Goal: Task Accomplishment & Management: Complete application form

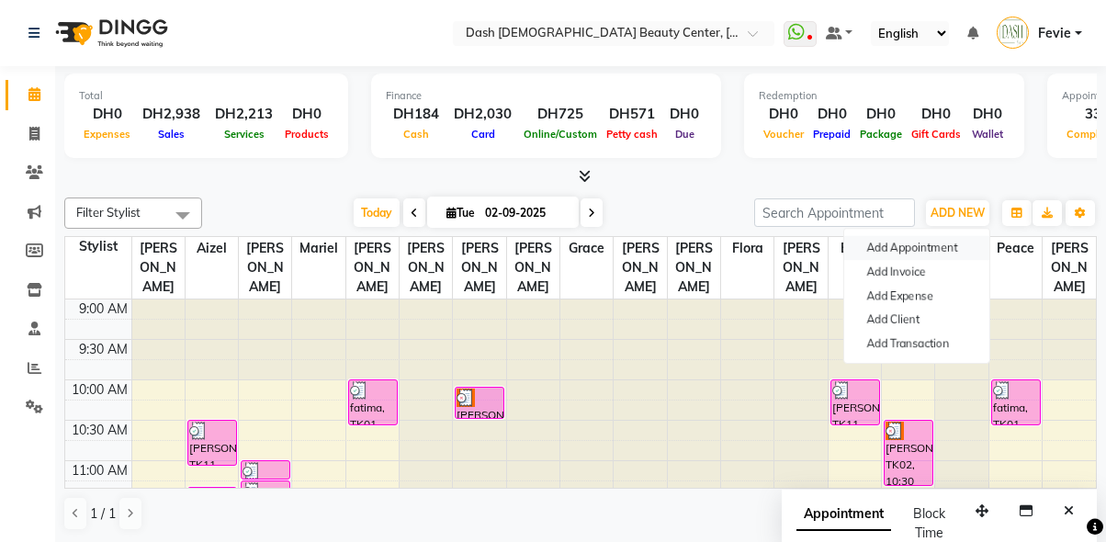
click at [919, 244] on button "Add Appointment" at bounding box center [916, 248] width 145 height 24
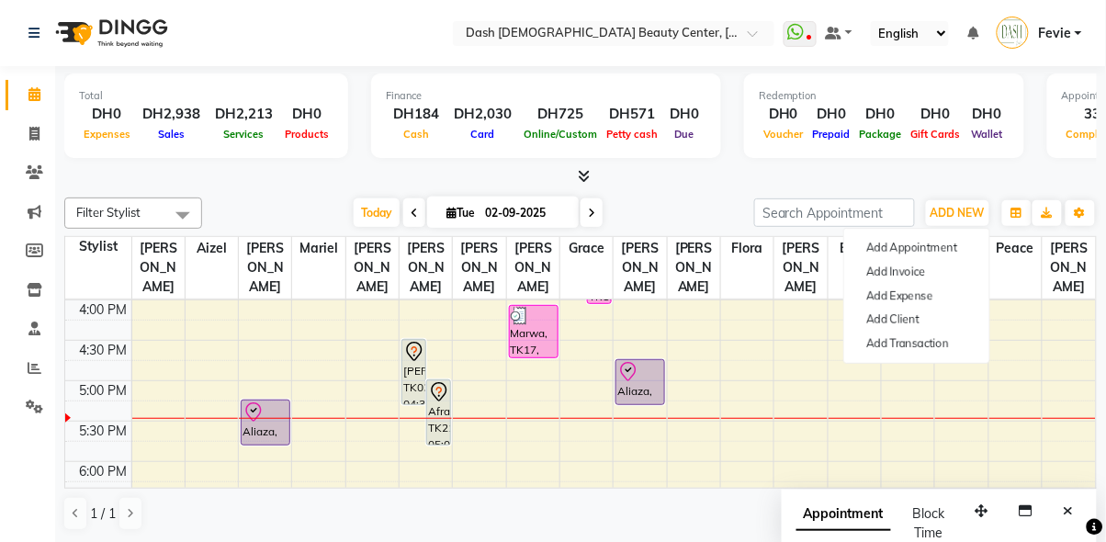
select select "tentative"
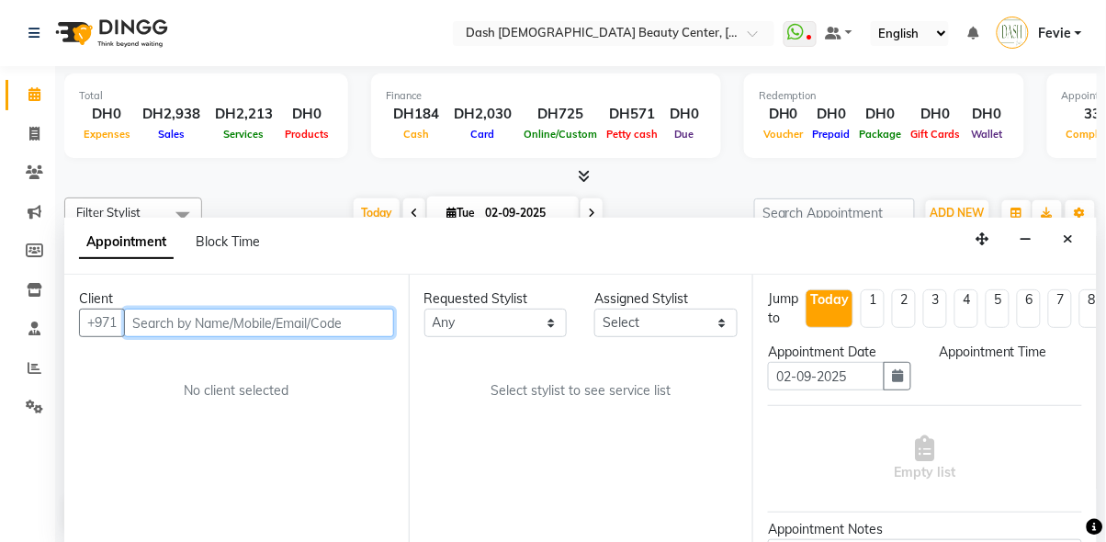
select select "600"
click at [296, 309] on input "text" at bounding box center [259, 323] width 270 height 28
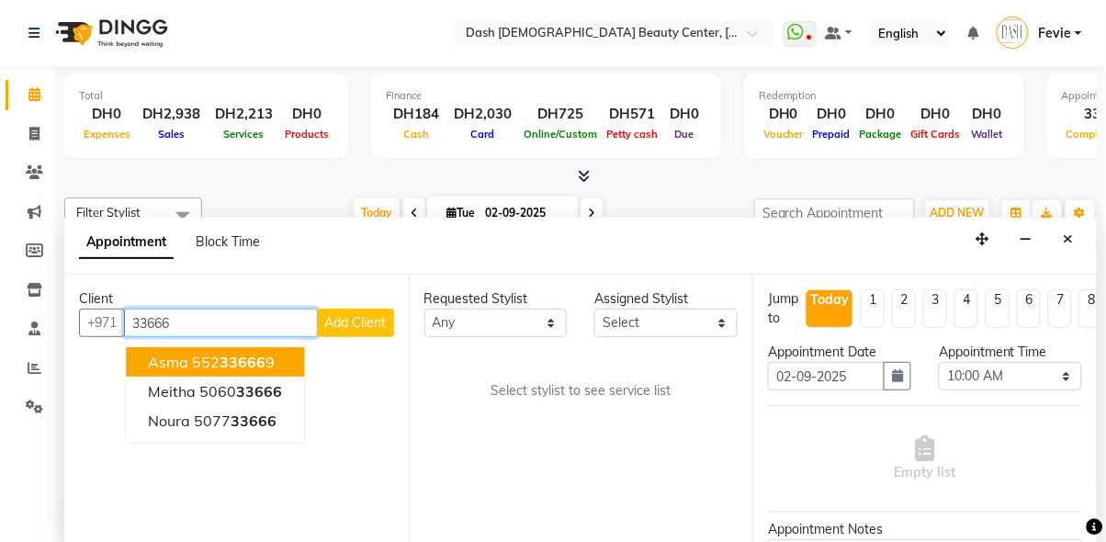
click at [260, 382] on span "33666" at bounding box center [259, 391] width 46 height 18
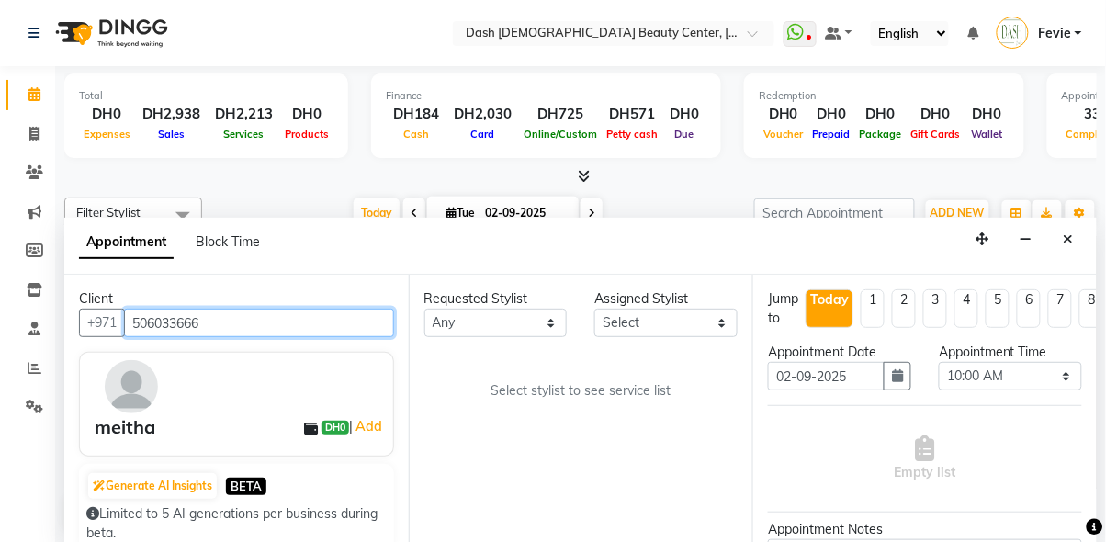
type input "506033666"
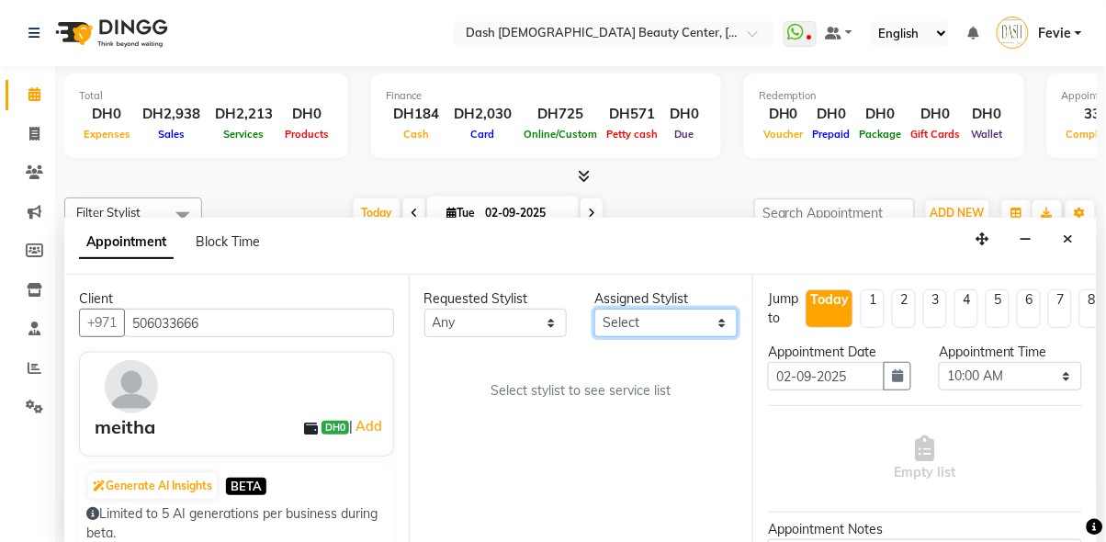
click at [658, 309] on select "Select [PERSON_NAME] [PERSON_NAME] [PERSON_NAME] [PERSON_NAME] [PERSON_NAME] [P…" at bounding box center [665, 323] width 143 height 28
select select "82782"
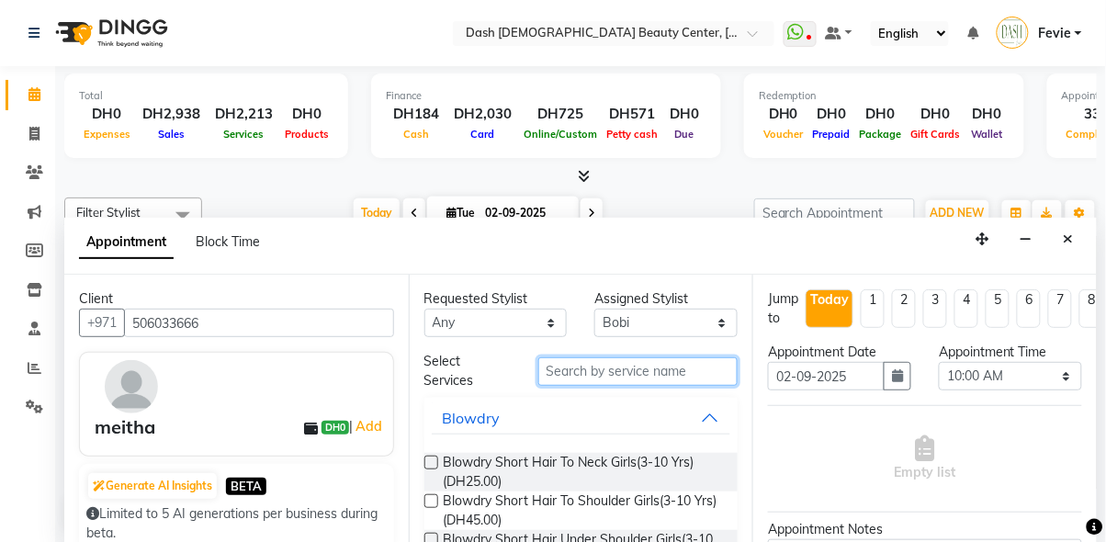
click at [632, 357] on input "text" at bounding box center [638, 371] width 200 height 28
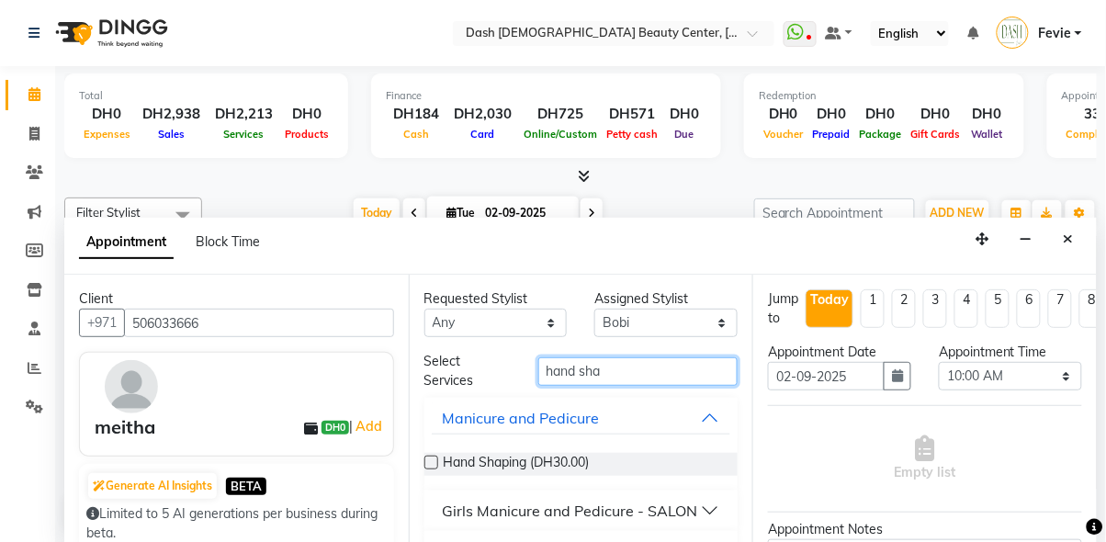
type input "hand sha"
click at [432, 456] on label at bounding box center [432, 463] width 14 height 14
click at [432, 458] on input "checkbox" at bounding box center [431, 464] width 12 height 12
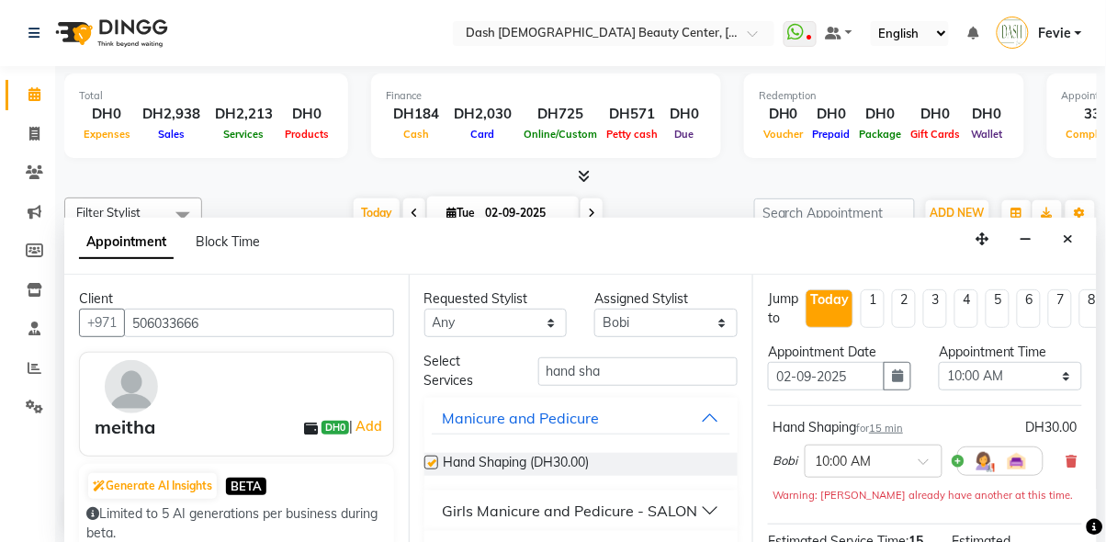
checkbox input "false"
click at [1028, 362] on select "Select 10:00 AM 10:15 AM 10:30 AM 10:45 AM 11:00 AM 11:15 AM 11:30 AM 11:45 AM …" at bounding box center [1010, 376] width 143 height 28
select select "975"
click at [939, 362] on select "Select 10:00 AM 10:15 AM 10:30 AM 10:45 AM 11:00 AM 11:15 AM 11:30 AM 11:45 AM …" at bounding box center [1010, 376] width 143 height 28
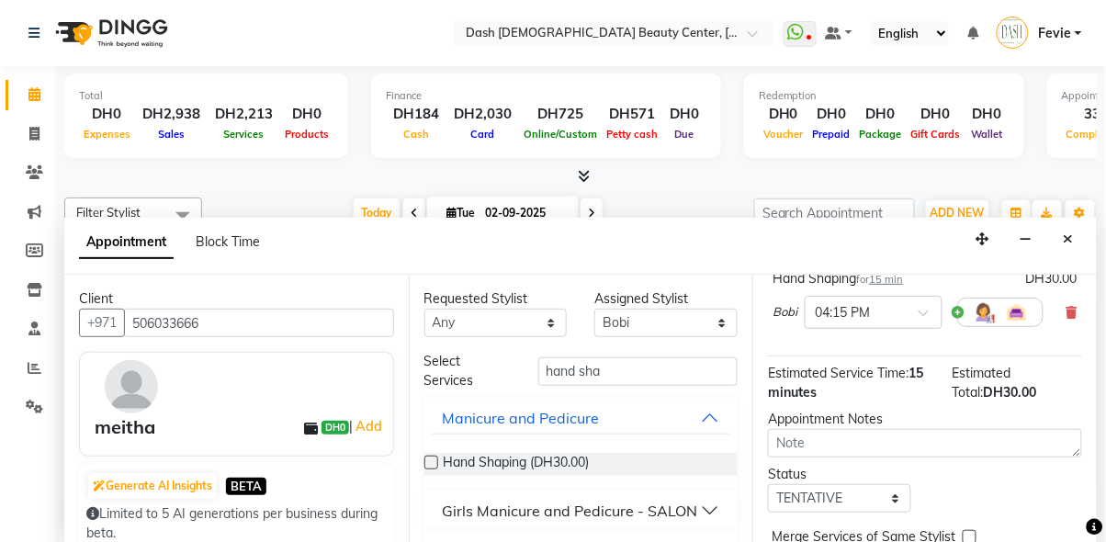
scroll to position [152, 0]
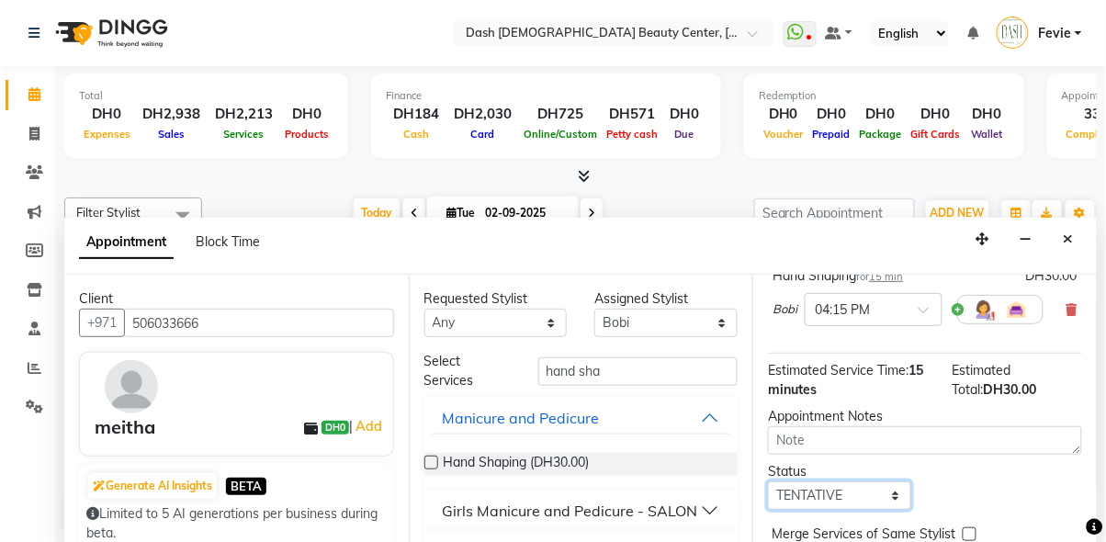
click at [871, 481] on select "Select TENTATIVE CONFIRM CHECK-IN UPCOMING" at bounding box center [839, 495] width 143 height 28
select select "check-in"
click at [768, 481] on select "Select TENTATIVE CONFIRM CHECK-IN UPCOMING" at bounding box center [839, 495] width 143 height 28
click at [967, 527] on label at bounding box center [970, 534] width 14 height 14
click at [967, 530] on input "checkbox" at bounding box center [969, 536] width 12 height 12
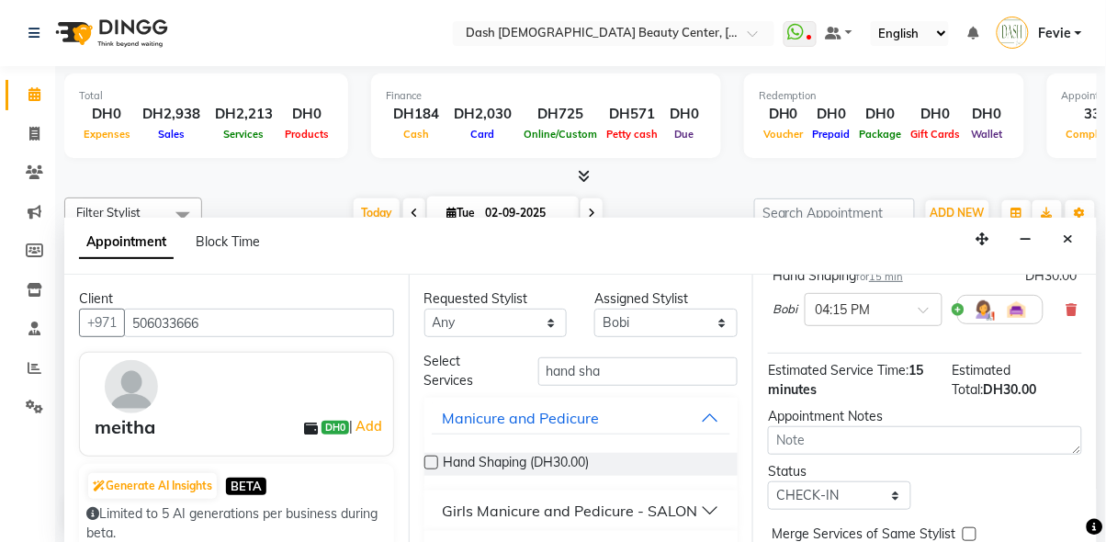
checkbox input "true"
checkbox input "false"
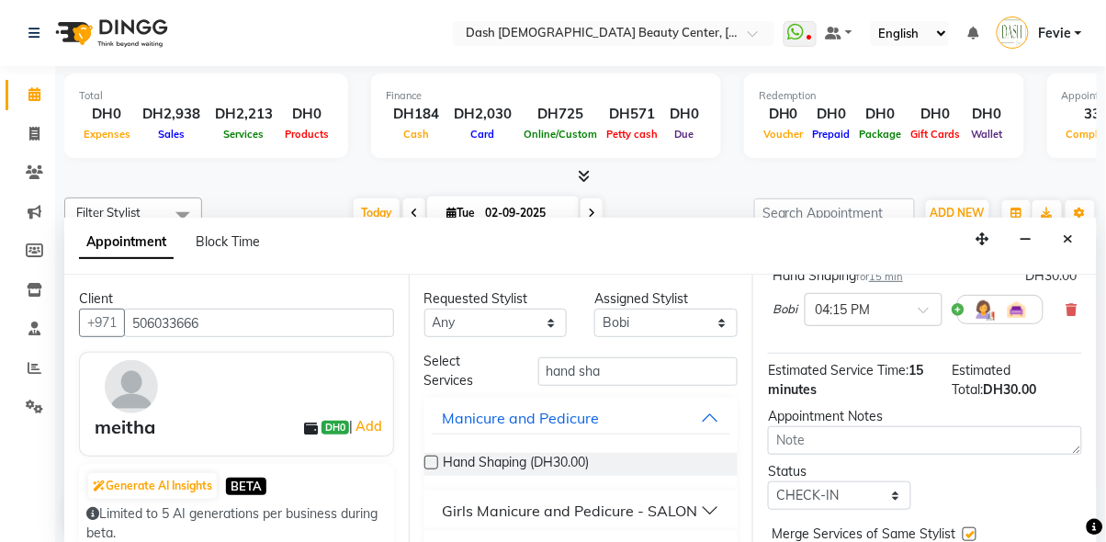
checkbox input "false"
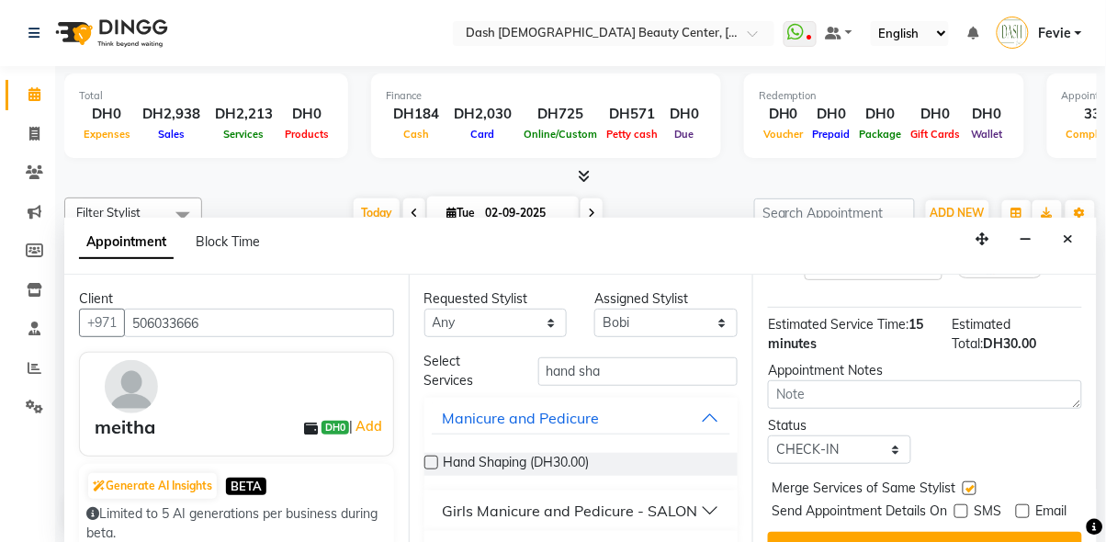
click at [958, 532] on button "Book" at bounding box center [925, 548] width 314 height 33
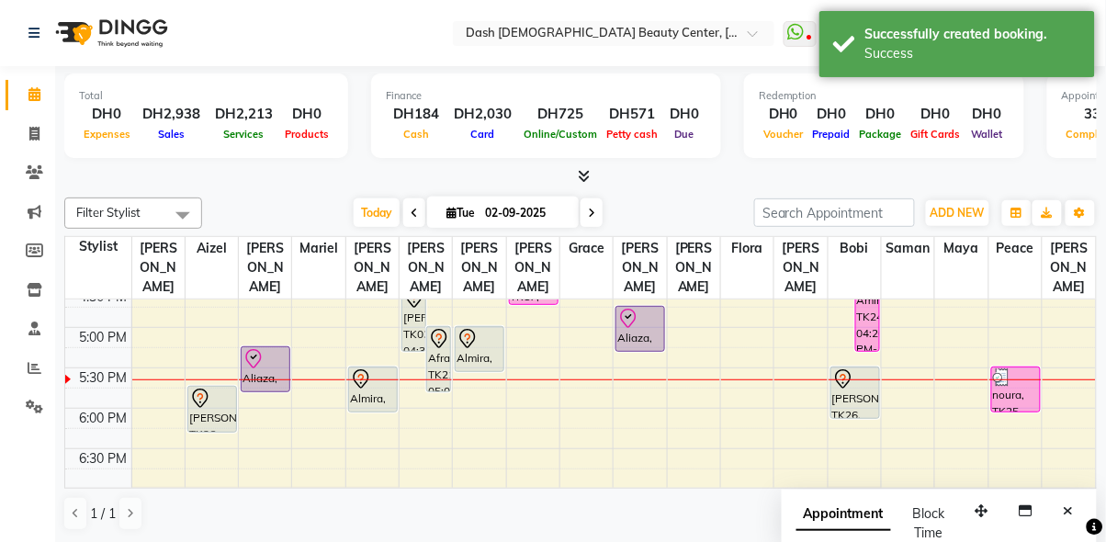
scroll to position [623, 0]
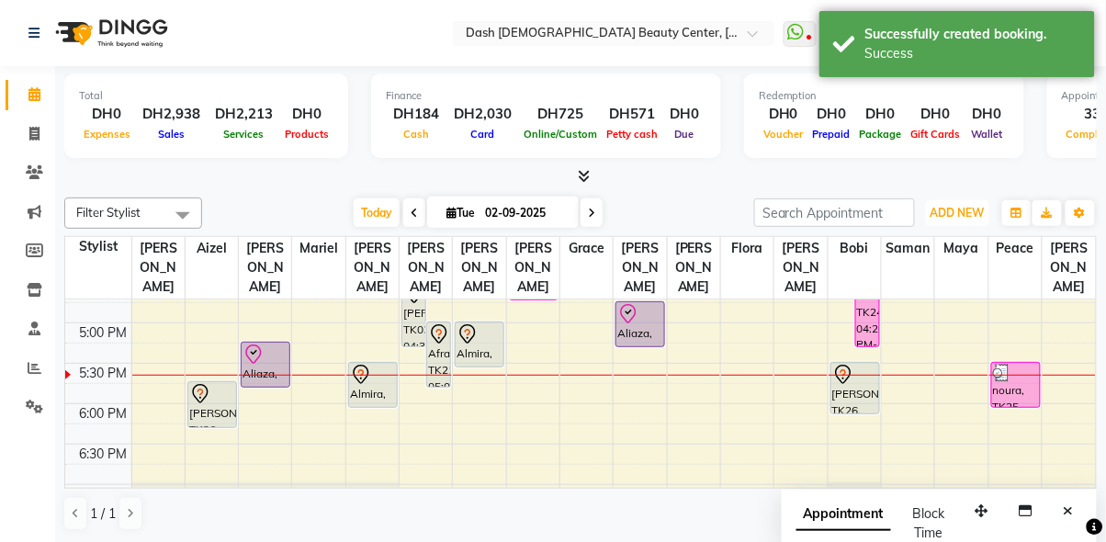
click at [954, 209] on span "ADD NEW" at bounding box center [958, 213] width 54 height 14
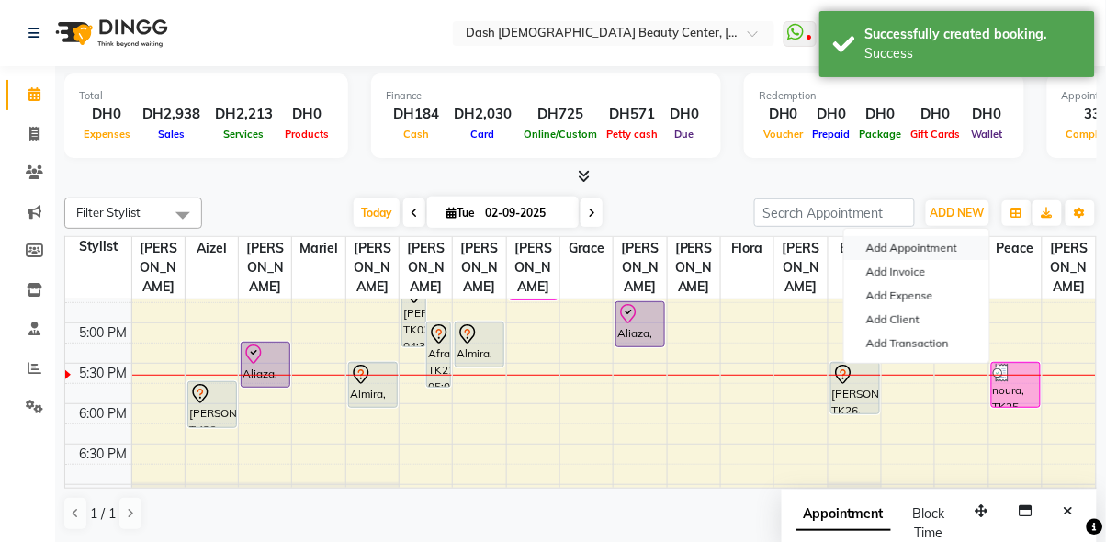
click at [931, 242] on button "Add Appointment" at bounding box center [916, 248] width 145 height 24
select select "600"
select select "tentative"
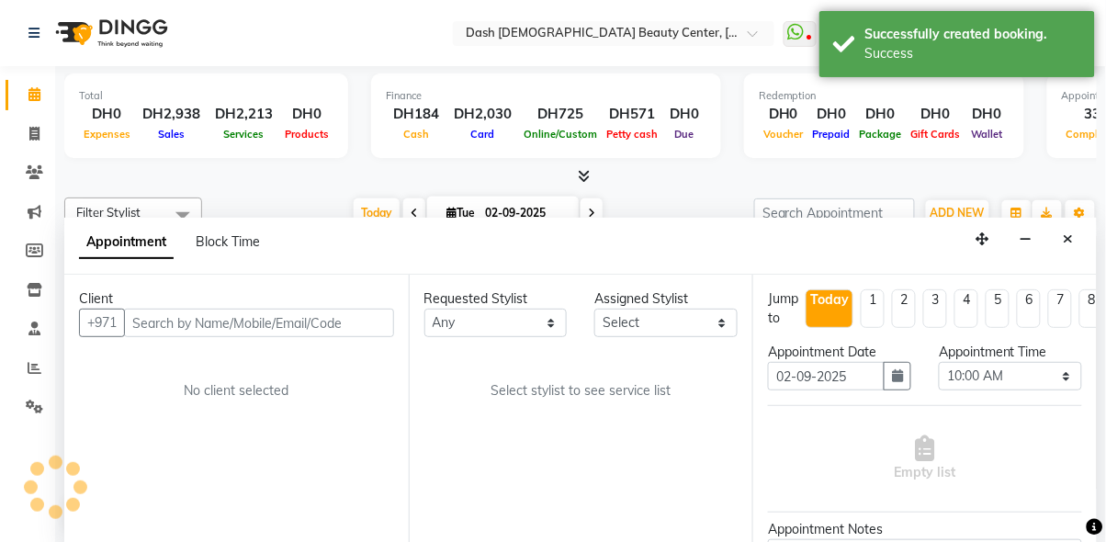
scroll to position [0, 0]
click at [291, 309] on input "text" at bounding box center [259, 323] width 270 height 28
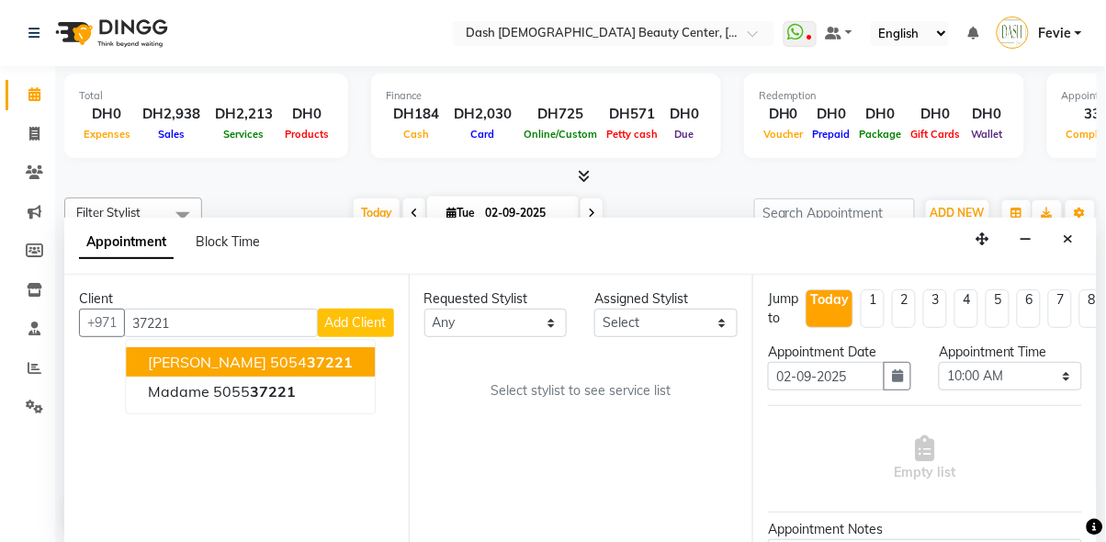
click at [179, 353] on span "[PERSON_NAME]" at bounding box center [207, 362] width 119 height 18
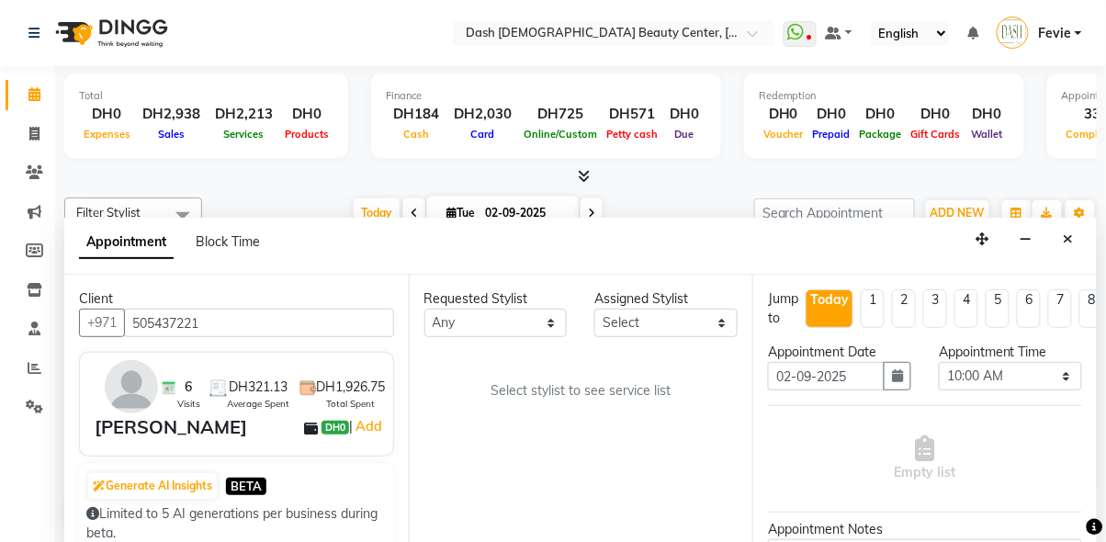
type input "505437221"
click at [674, 309] on select "Select [PERSON_NAME] [PERSON_NAME] [PERSON_NAME] [PERSON_NAME] [PERSON_NAME] [P…" at bounding box center [665, 323] width 143 height 28
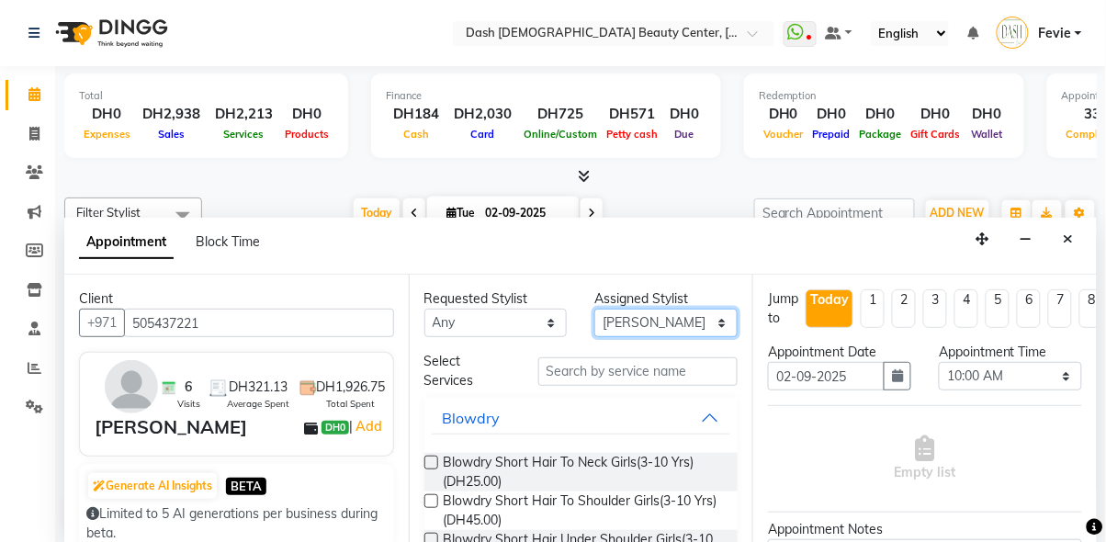
select select "82379"
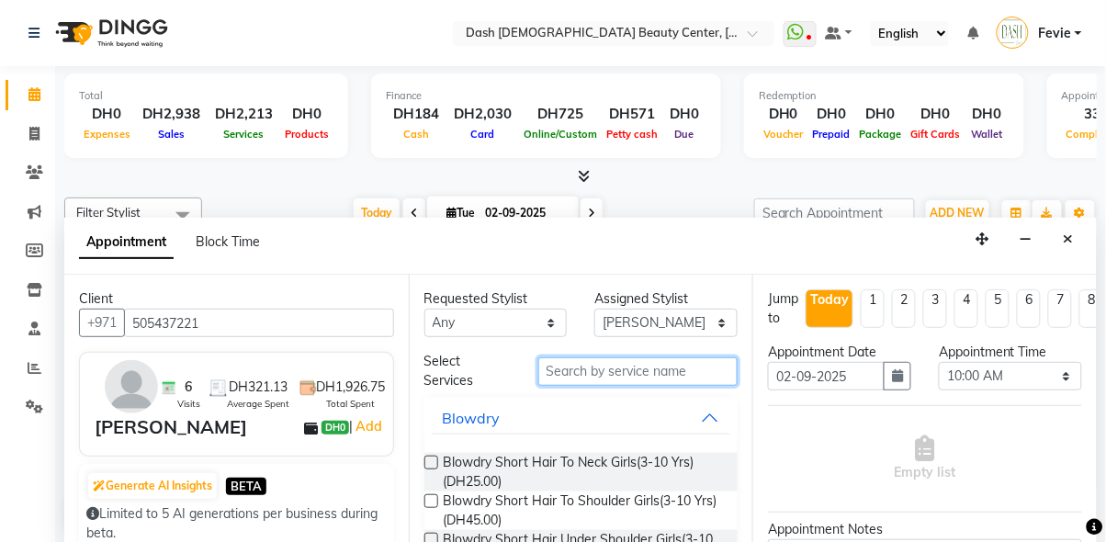
click at [640, 357] on input "text" at bounding box center [638, 371] width 200 height 28
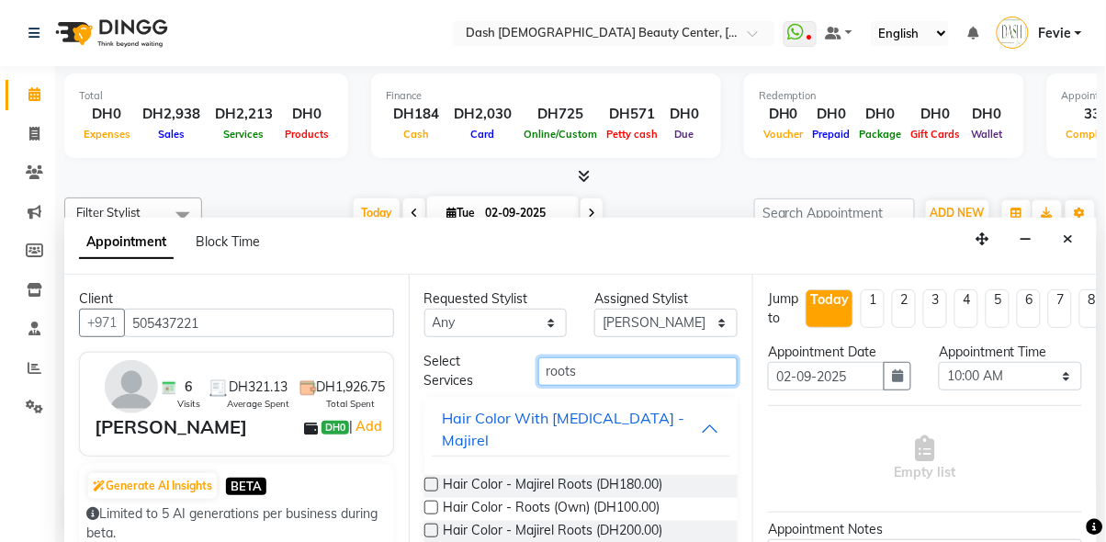
type input "roots"
click at [432, 501] on label at bounding box center [432, 508] width 14 height 14
click at [432, 504] on input "checkbox" at bounding box center [431, 510] width 12 height 12
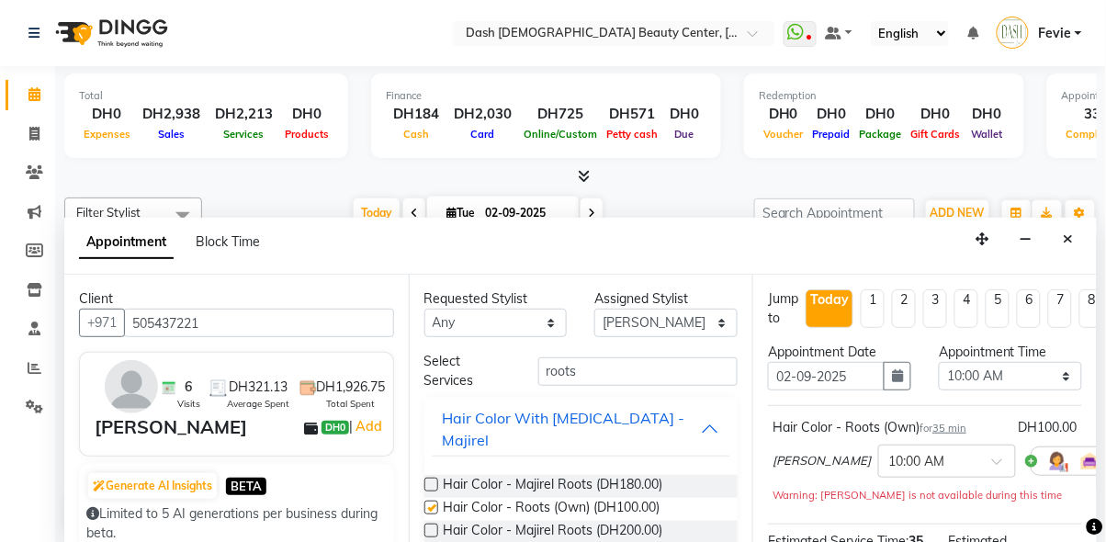
checkbox input "false"
click at [661, 309] on select "Select [PERSON_NAME] [PERSON_NAME] [PERSON_NAME] [PERSON_NAME] [PERSON_NAME] [P…" at bounding box center [665, 323] width 143 height 28
select select "81106"
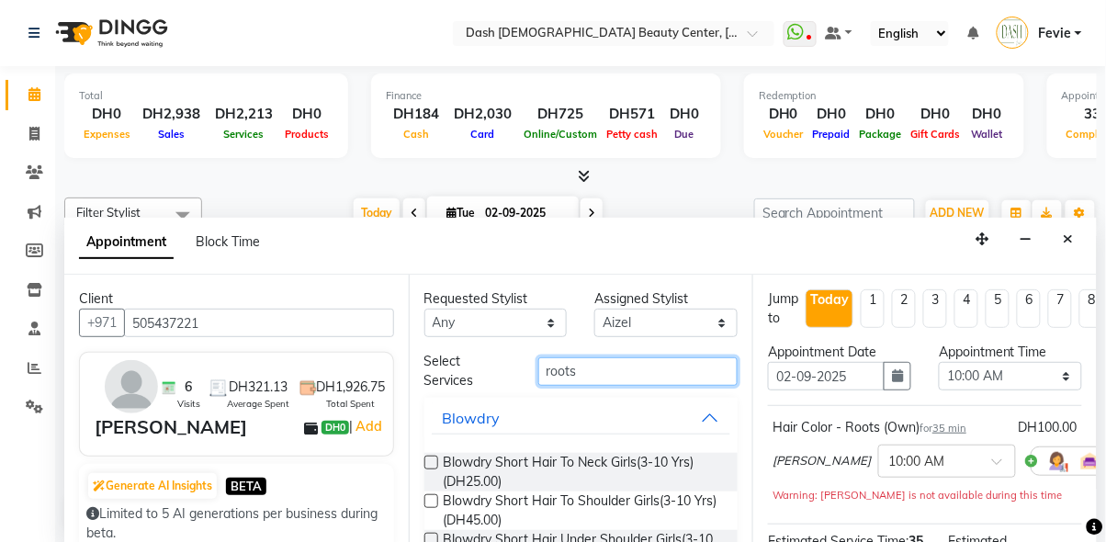
click at [642, 357] on input "roots" at bounding box center [638, 371] width 200 height 28
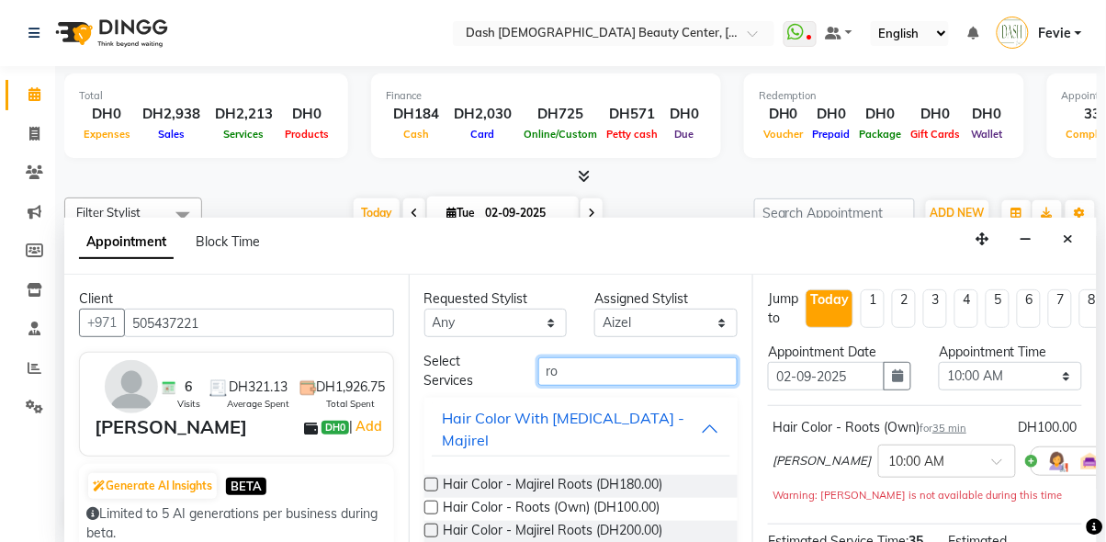
type input "r"
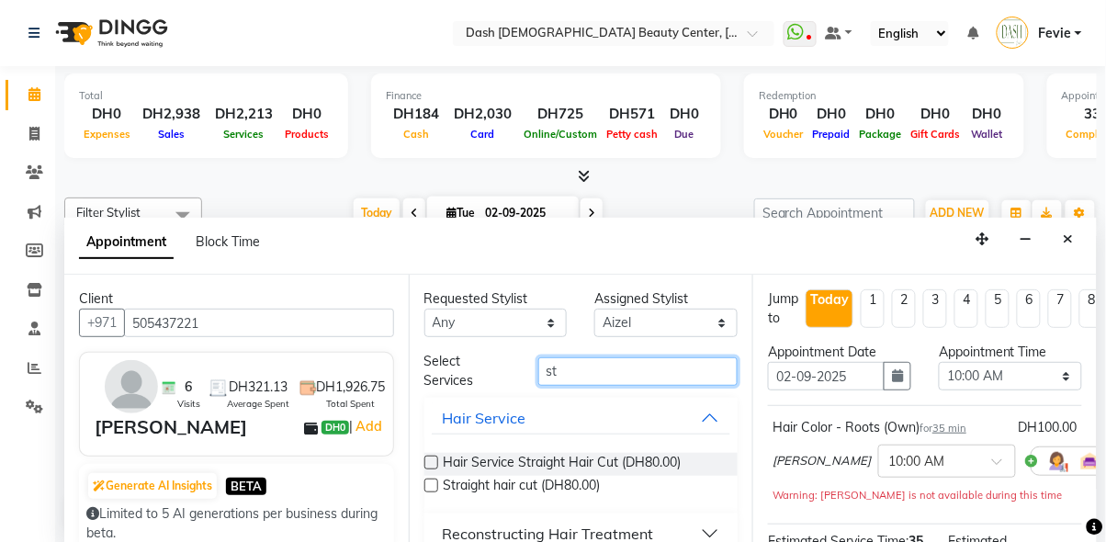
type input "s"
type input "hair trim"
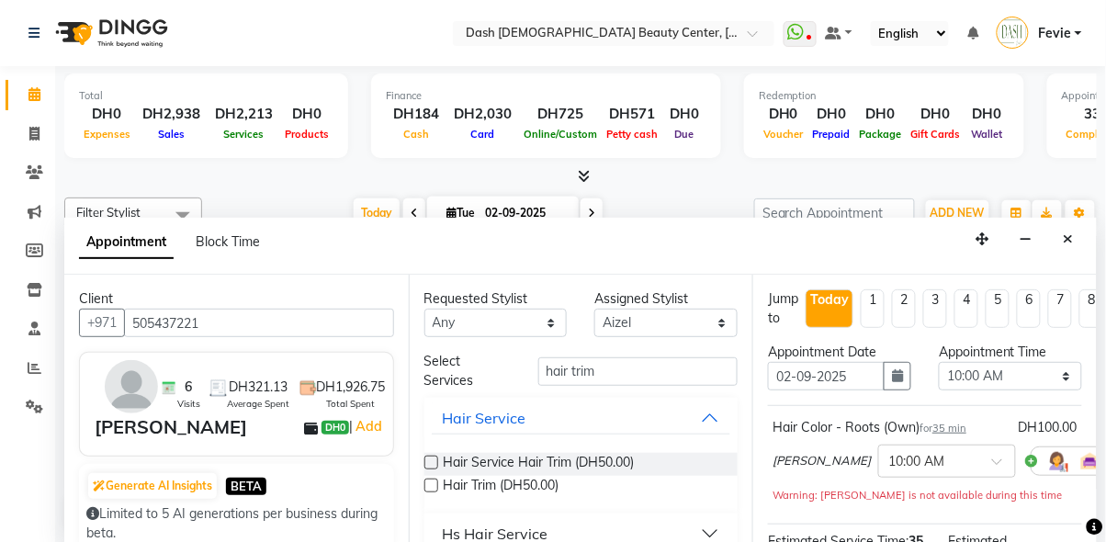
click at [432, 479] on label at bounding box center [432, 486] width 14 height 14
click at [432, 481] on input "checkbox" at bounding box center [431, 487] width 12 height 12
checkbox input "false"
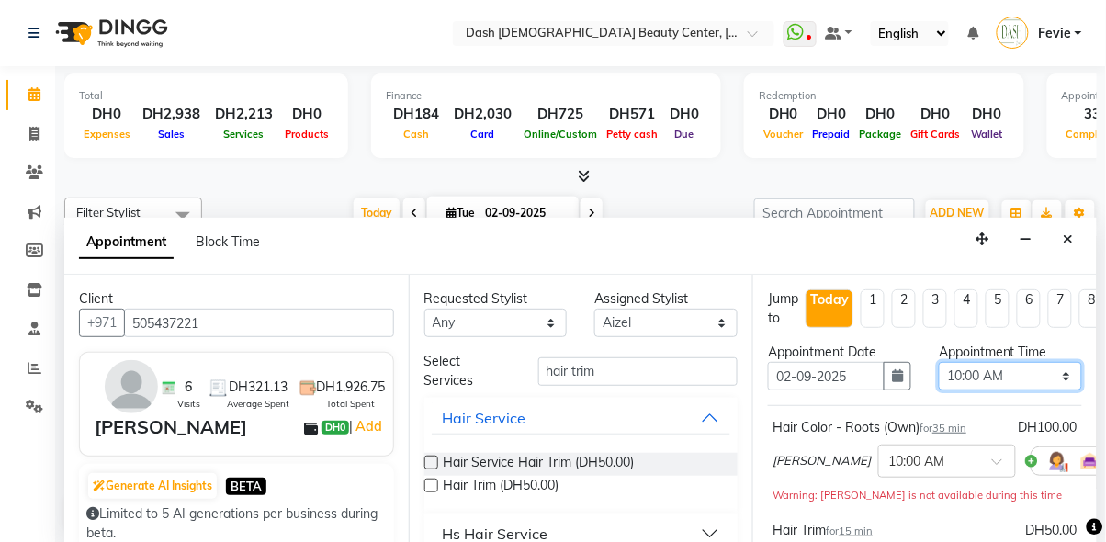
click at [991, 362] on select "Select 10:00 AM 10:15 AM 10:30 AM 10:45 AM 11:00 AM 11:15 AM 11:30 AM 11:45 AM …" at bounding box center [1010, 376] width 143 height 28
click at [939, 362] on select "Select 10:00 AM 10:15 AM 10:30 AM 10:45 AM 11:00 AM 11:15 AM 11:30 AM 11:45 AM …" at bounding box center [1010, 376] width 143 height 28
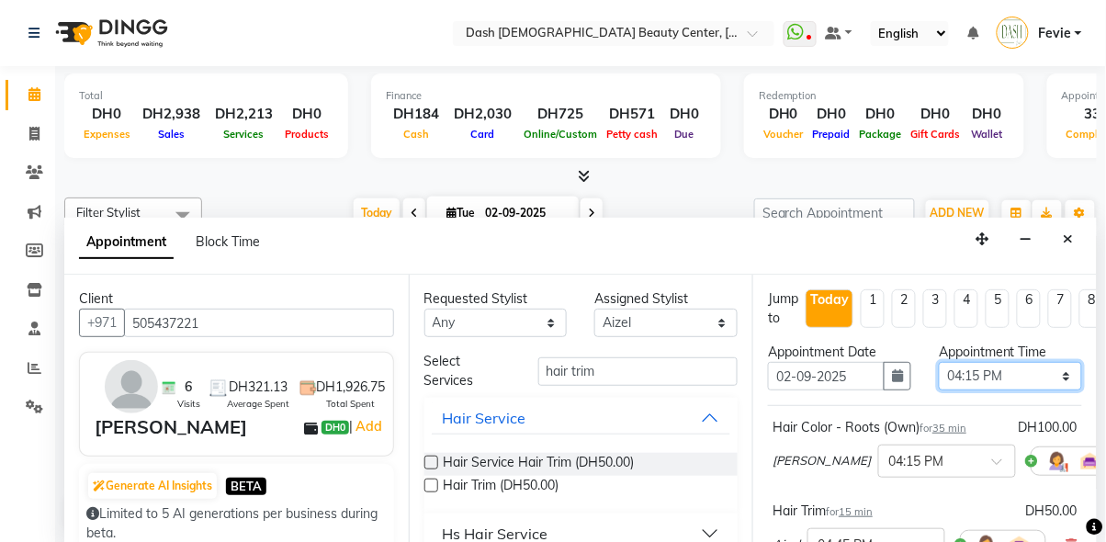
click at [998, 362] on select "Select 10:00 AM 10:15 AM 10:30 AM 10:45 AM 11:00 AM 11:15 AM 11:30 AM 11:45 AM …" at bounding box center [1010, 376] width 143 height 28
select select "990"
click at [939, 362] on select "Select 10:00 AM 10:15 AM 10:30 AM 10:45 AM 11:00 AM 11:15 AM 11:30 AM 11:45 AM …" at bounding box center [1010, 376] width 143 height 28
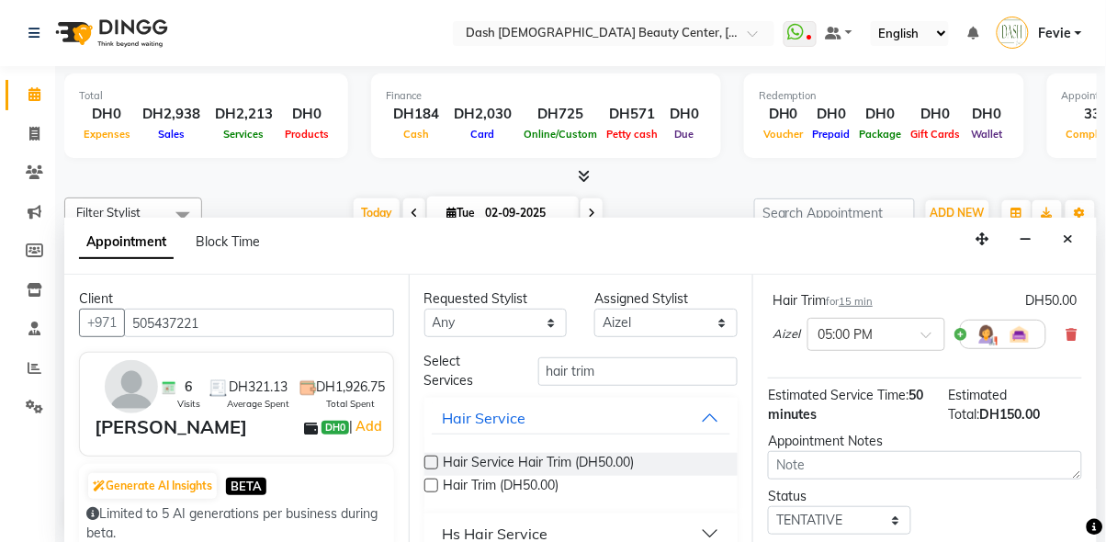
scroll to position [221, 0]
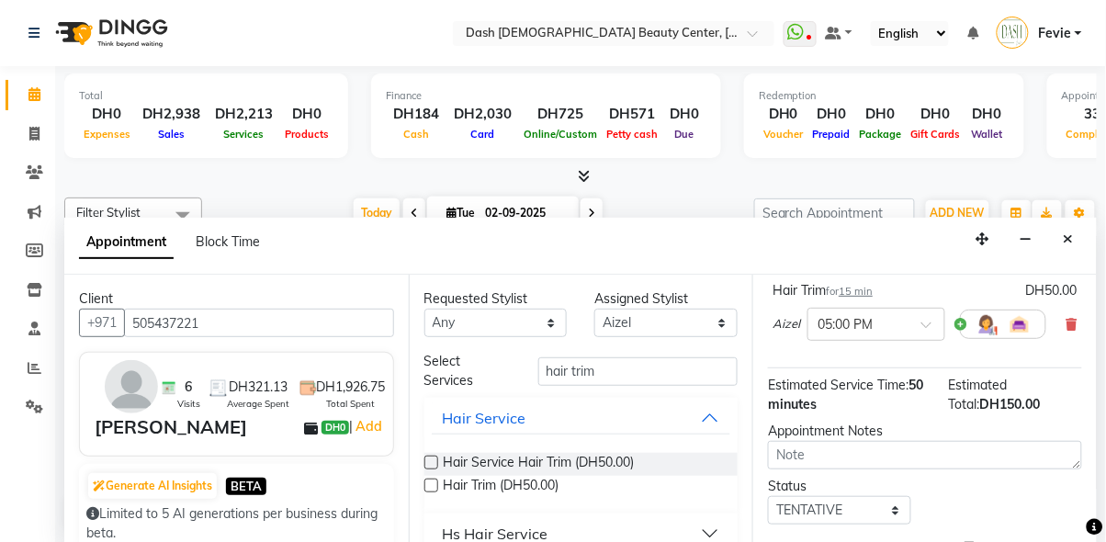
click at [884, 313] on input "text" at bounding box center [858, 322] width 81 height 19
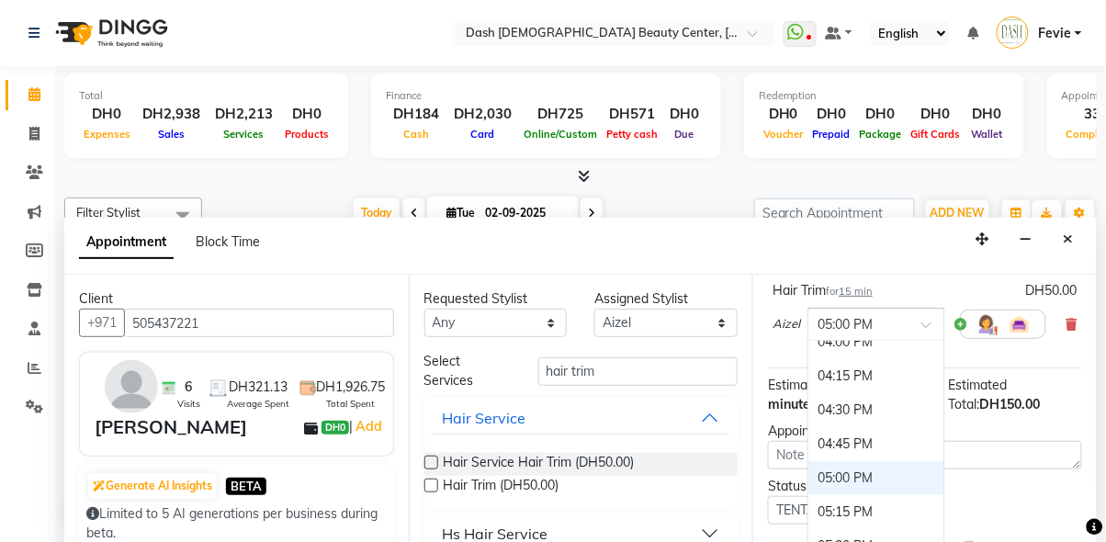
scroll to position [856, 0]
click at [892, 394] on div "04:30 PM" at bounding box center [877, 411] width 136 height 34
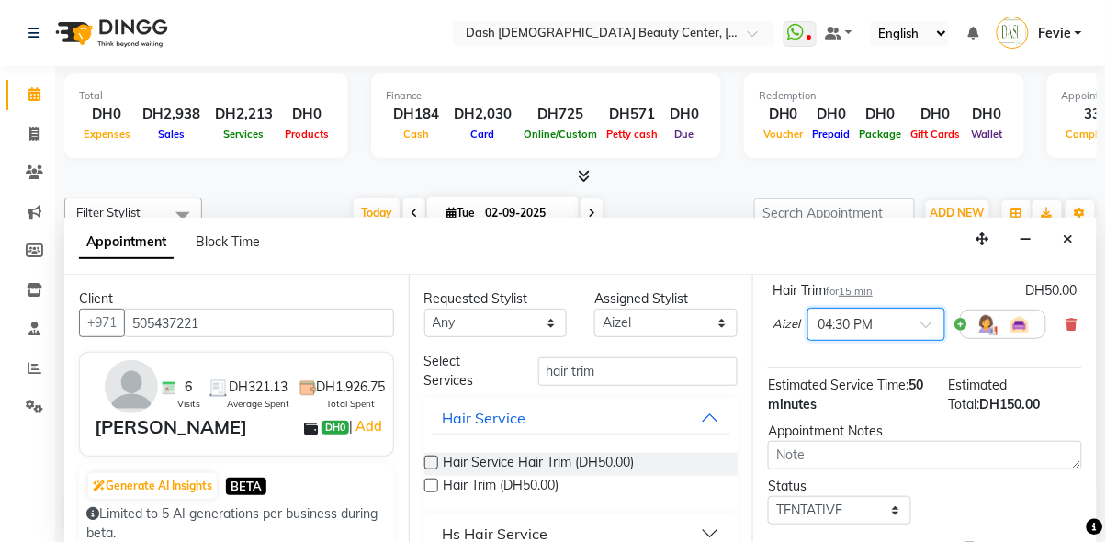
scroll to position [300, 0]
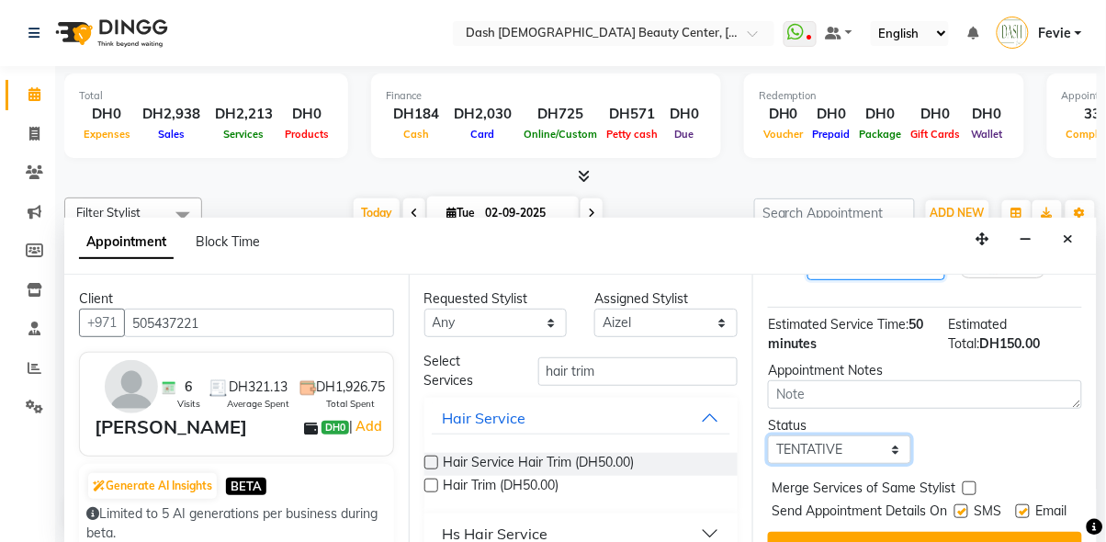
click at [865, 436] on select "Select TENTATIVE CONFIRM CHECK-IN UPCOMING" at bounding box center [839, 450] width 143 height 28
select select "check-in"
click at [768, 436] on select "Select TENTATIVE CONFIRM CHECK-IN UPCOMING" at bounding box center [839, 450] width 143 height 28
click at [969, 481] on label at bounding box center [970, 488] width 14 height 14
click at [969, 484] on input "checkbox" at bounding box center [969, 490] width 12 height 12
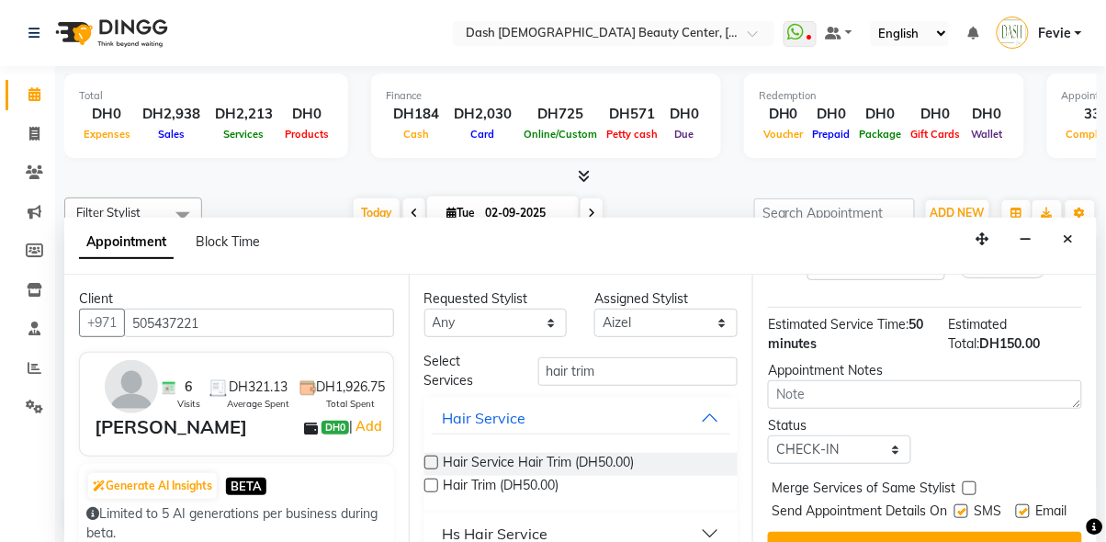
checkbox input "true"
click at [957, 504] on label at bounding box center [962, 511] width 14 height 14
click at [957, 507] on input "checkbox" at bounding box center [961, 513] width 12 height 12
checkbox input "false"
click at [1021, 504] on label at bounding box center [1023, 511] width 14 height 14
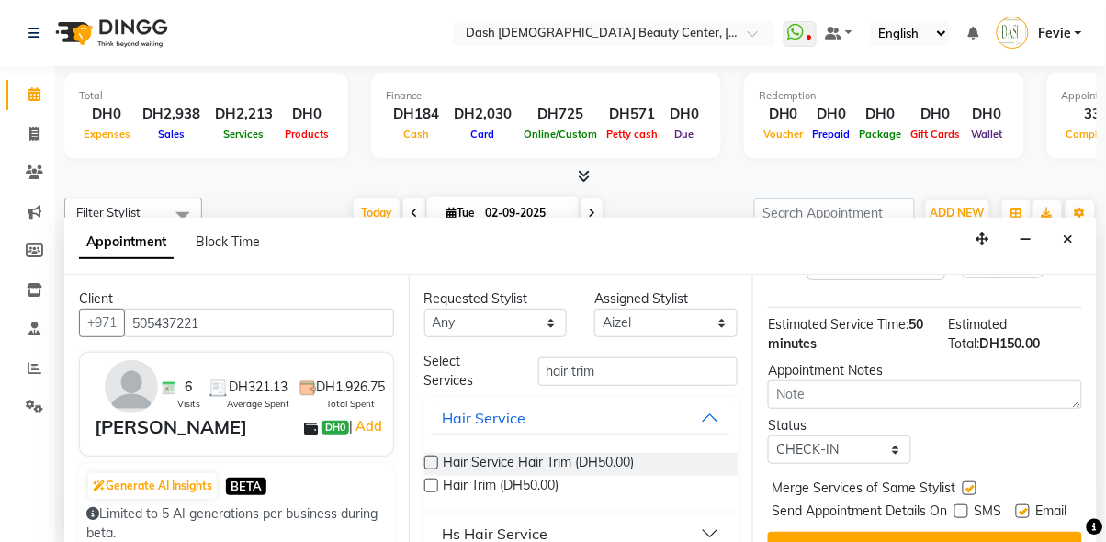
click at [1021, 507] on input "checkbox" at bounding box center [1022, 513] width 12 height 12
checkbox input "false"
click at [944, 532] on button "Book" at bounding box center [925, 548] width 314 height 33
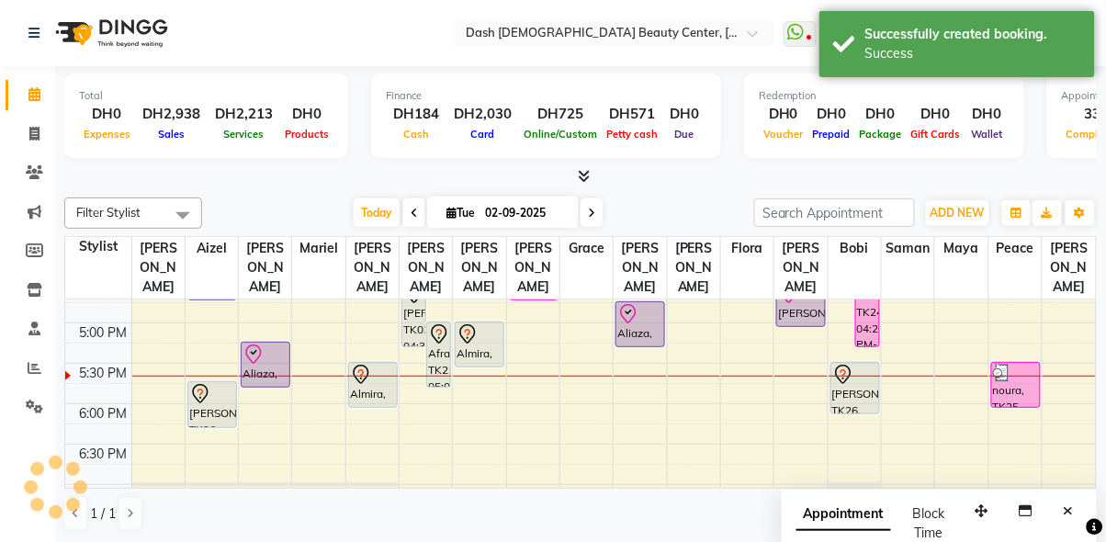
scroll to position [0, 0]
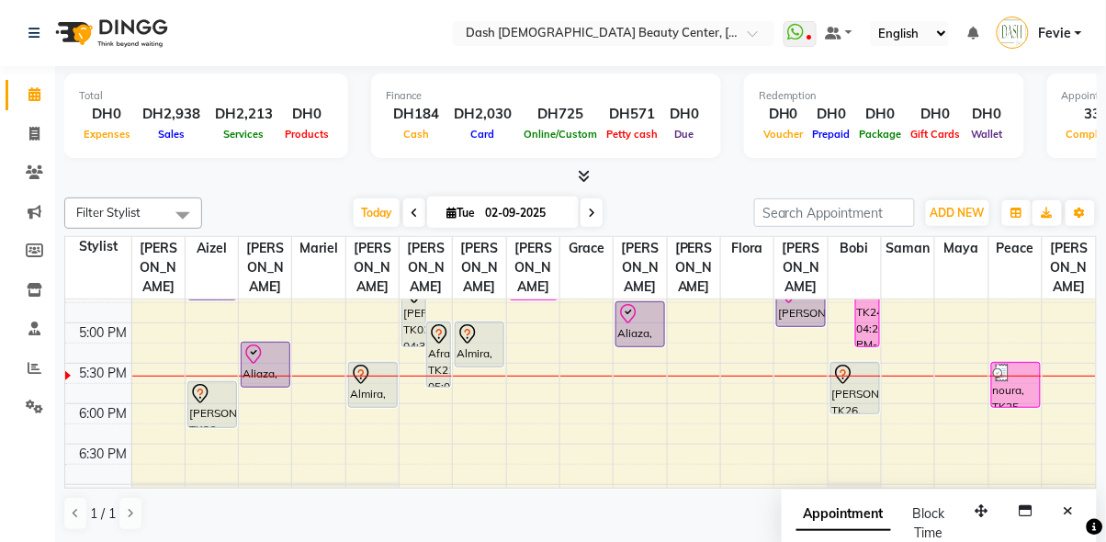
click at [445, 329] on div "Afra, TK21, 05:00 PM-05:50 PM, Dermalogica - Normal Facial" at bounding box center [438, 355] width 23 height 64
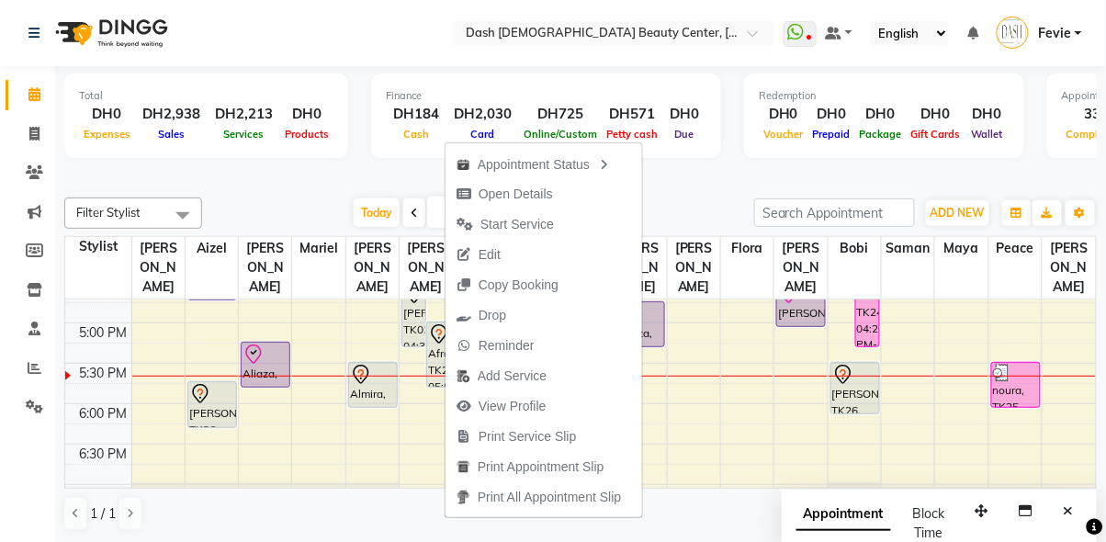
click at [551, 198] on span "Open Details" at bounding box center [516, 194] width 74 height 19
select select "7"
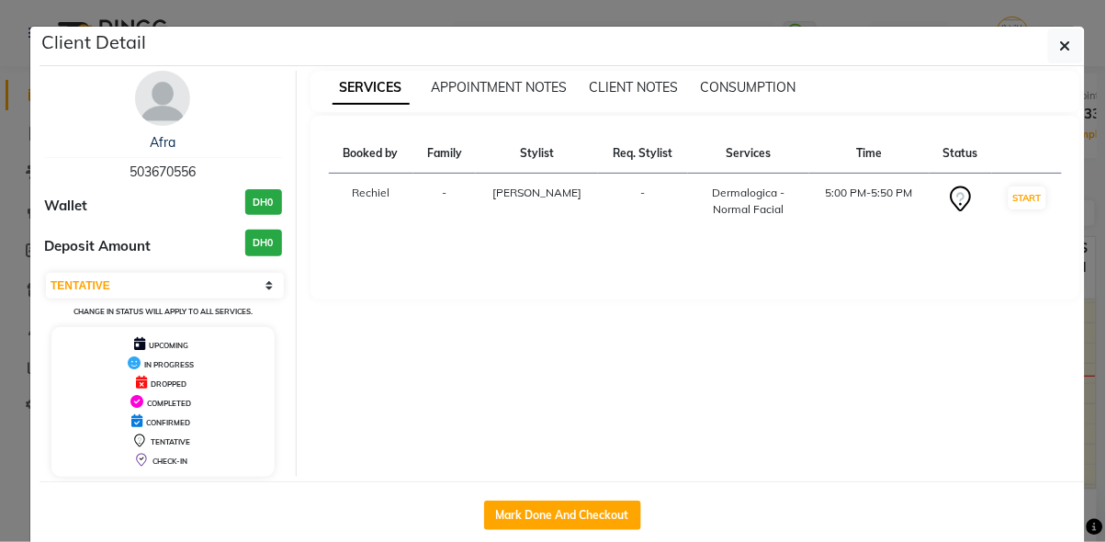
copy span "503670556"
click at [1058, 44] on button "button" at bounding box center [1065, 45] width 35 height 35
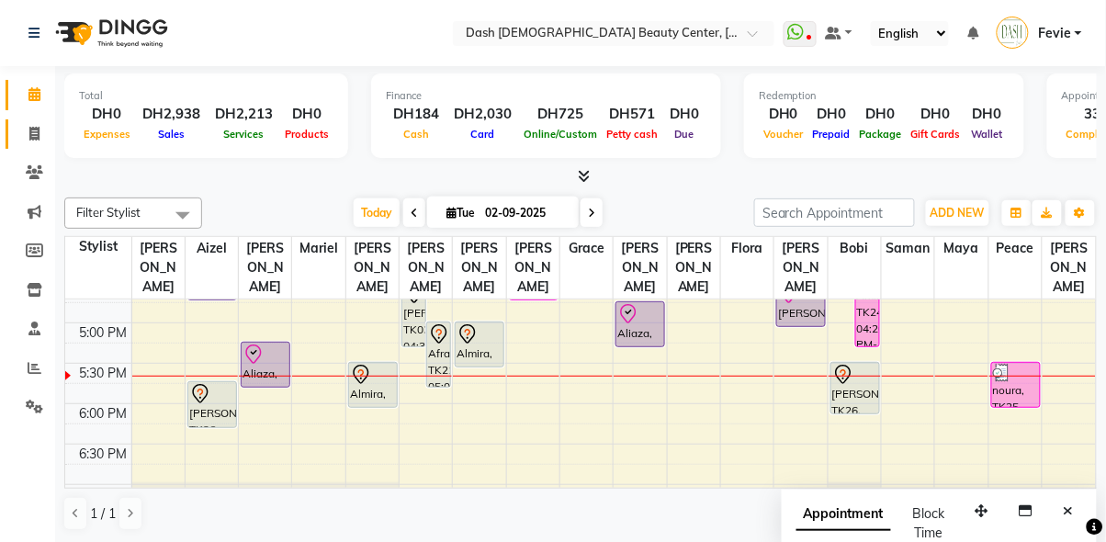
click at [28, 125] on span at bounding box center [34, 134] width 32 height 21
select select "service"
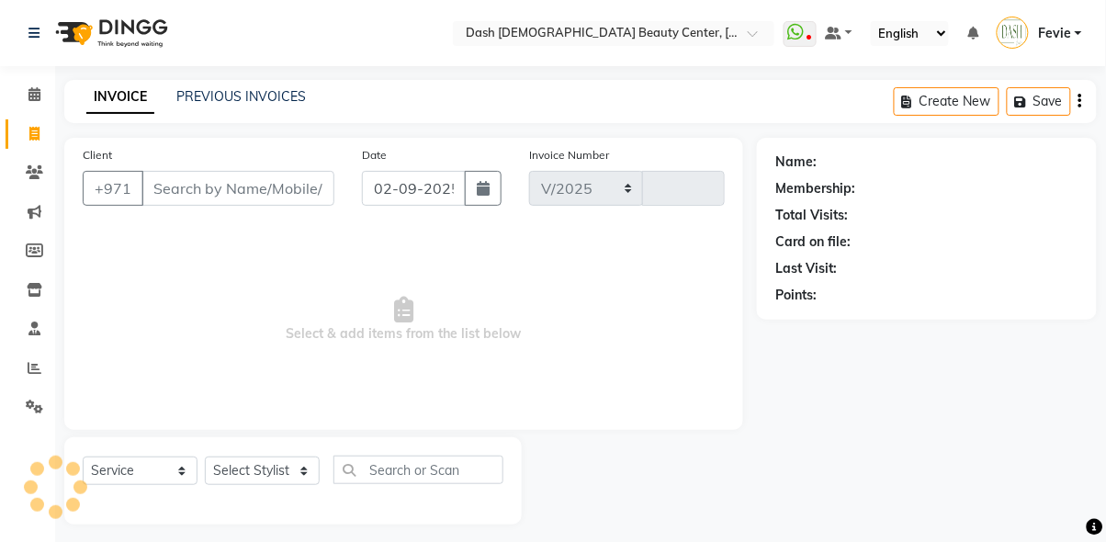
select select "8372"
type input "3575"
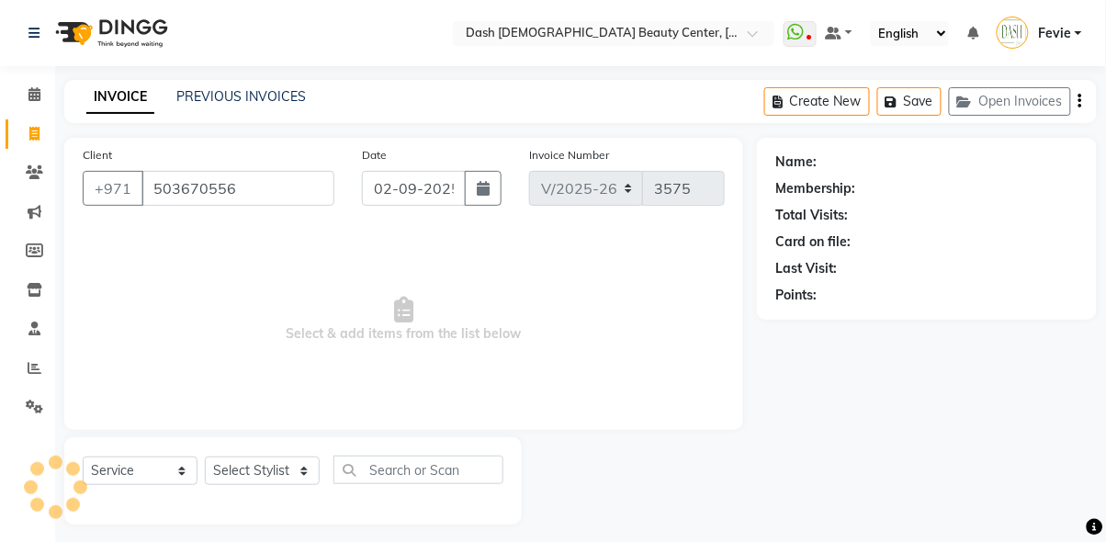
type input "503670556"
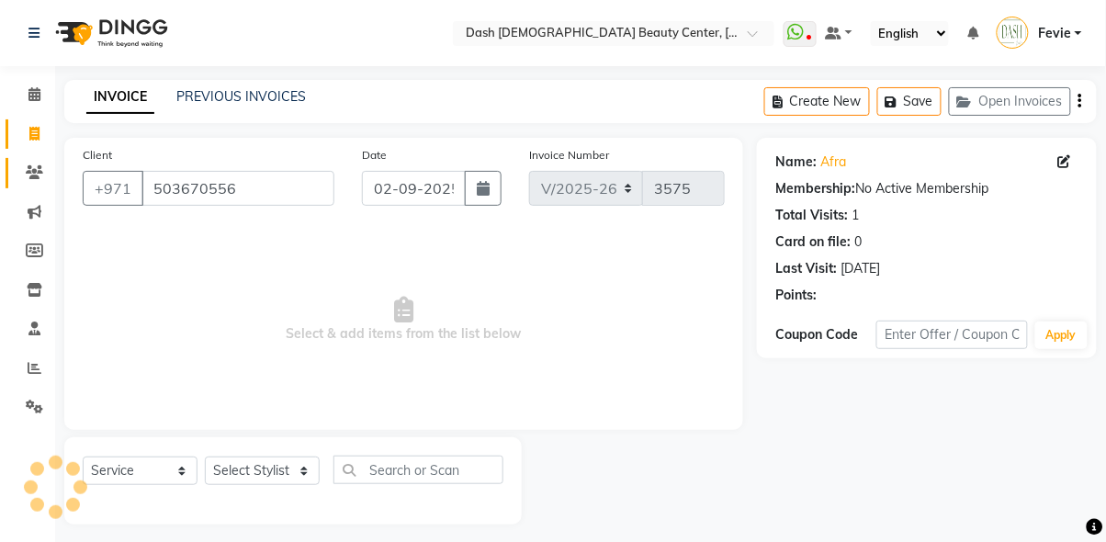
click at [31, 176] on icon at bounding box center [34, 172] width 17 height 14
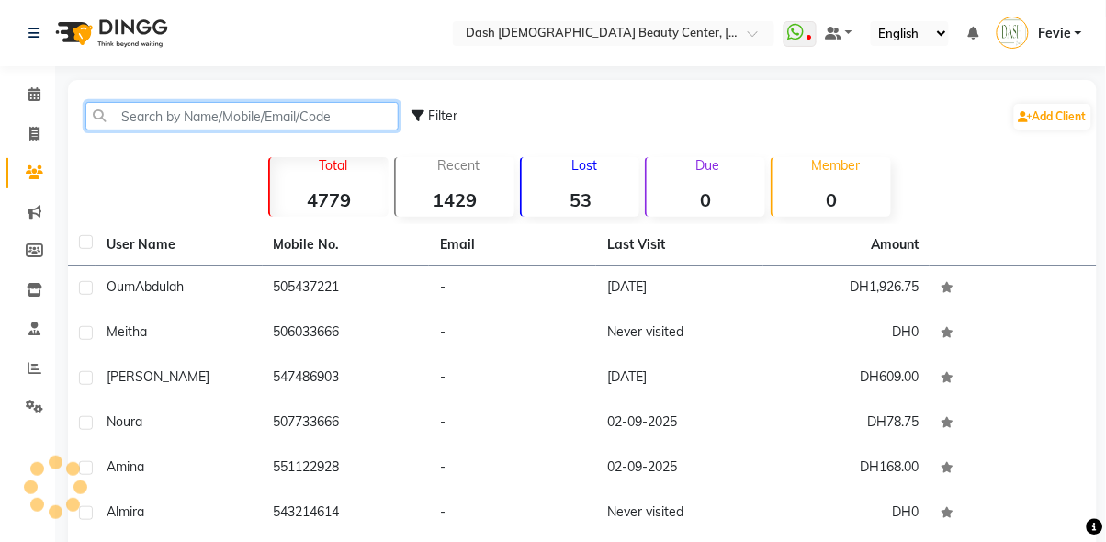
click at [197, 115] on input "text" at bounding box center [241, 116] width 313 height 28
paste input "503670556"
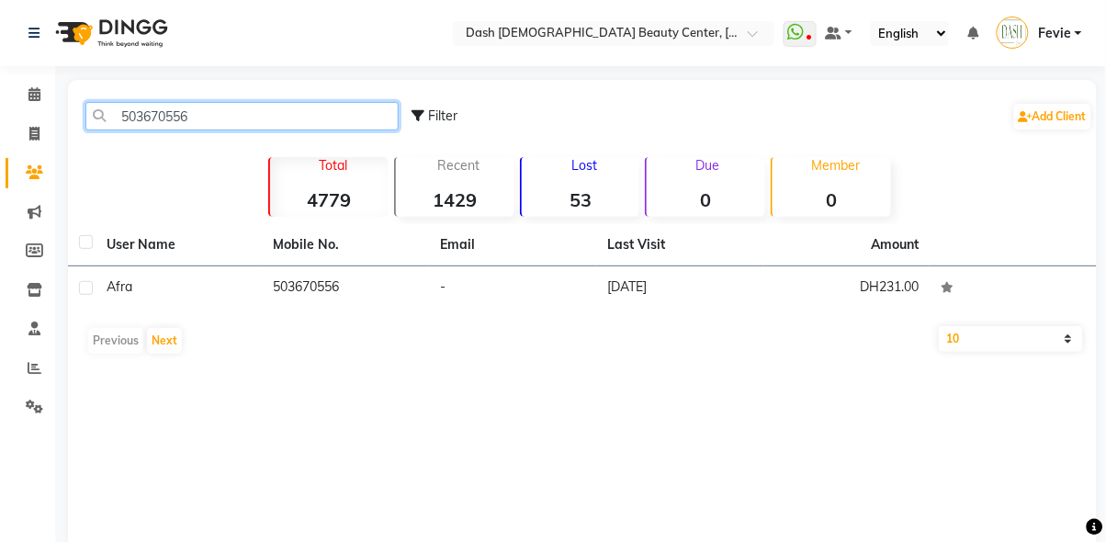
type input "503670556"
click at [198, 287] on div "Afra" at bounding box center [179, 286] width 145 height 19
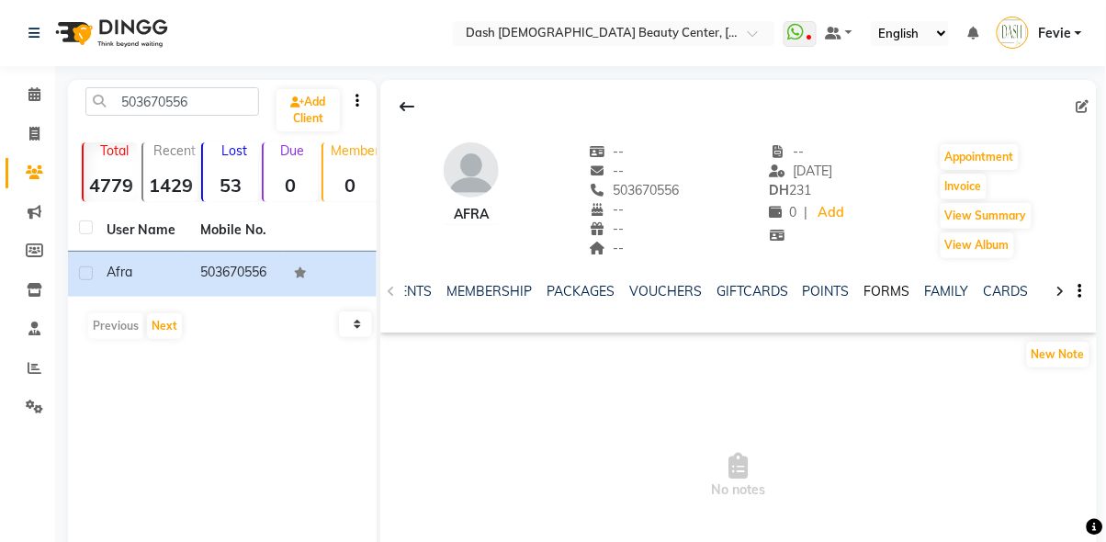
click at [884, 296] on link "FORMS" at bounding box center [888, 291] width 46 height 17
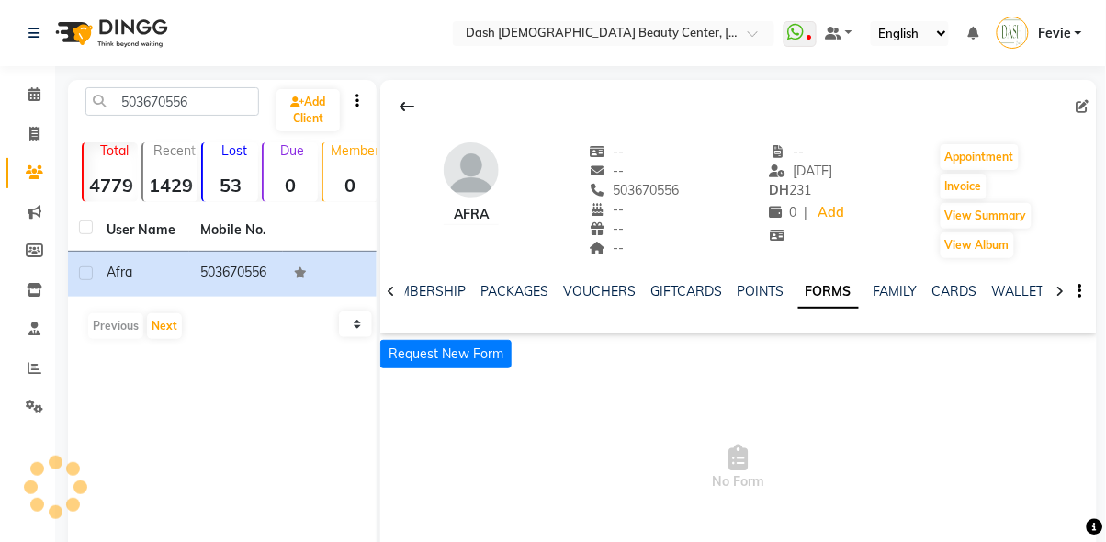
scroll to position [0, 371]
click at [461, 352] on button "Request New Form" at bounding box center [445, 354] width 131 height 28
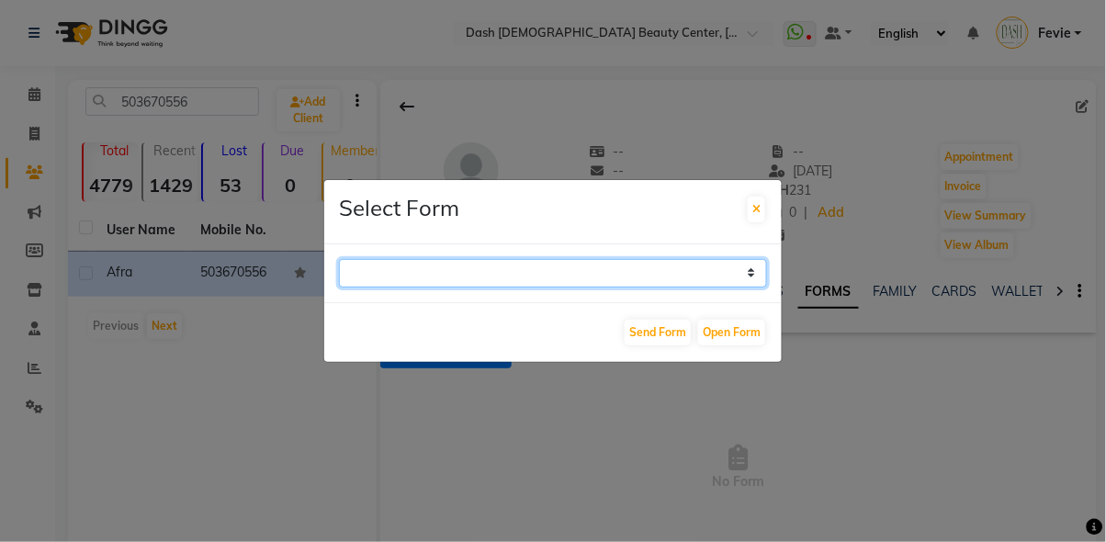
click at [516, 288] on select "Waxing Client Consultation Form SUBJECT: DUTIES AND RESPONSIBILITIES Customer W…" at bounding box center [553, 273] width 428 height 28
select select "243"
click at [339, 288] on select "Waxing Client Consultation Form SUBJECT: DUTIES AND RESPONSIBILITIES Customer W…" at bounding box center [553, 273] width 428 height 28
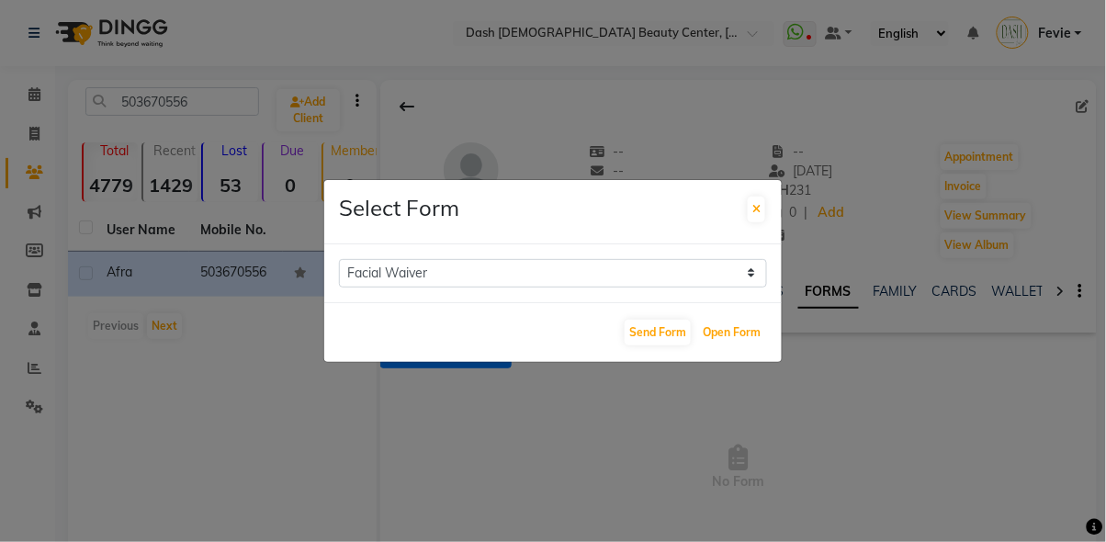
click at [741, 345] on button "Open Form" at bounding box center [731, 333] width 67 height 26
